Goal: Task Accomplishment & Management: Use online tool/utility

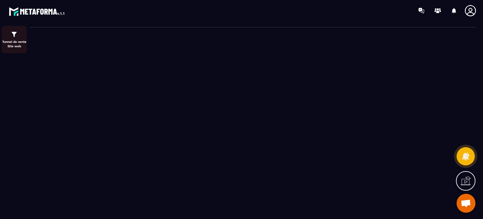
click at [8, 41] on p "Tunnel de vente Site web" at bounding box center [14, 44] width 25 height 9
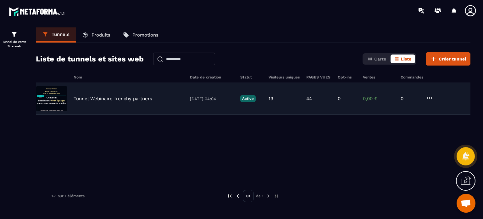
click at [138, 98] on p "Tunnel Webinaire frenchy partners" at bounding box center [113, 99] width 79 height 6
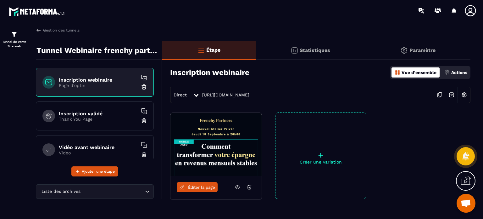
click at [105, 116] on p "Thank You Page" at bounding box center [98, 118] width 79 height 5
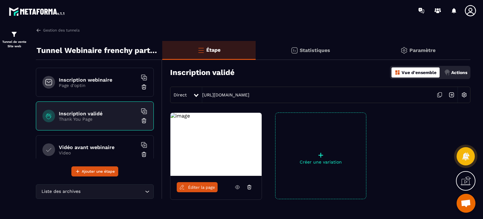
click at [207, 189] on link "Éditer la page" at bounding box center [197, 187] width 41 height 10
